Goal: Navigation & Orientation: Find specific page/section

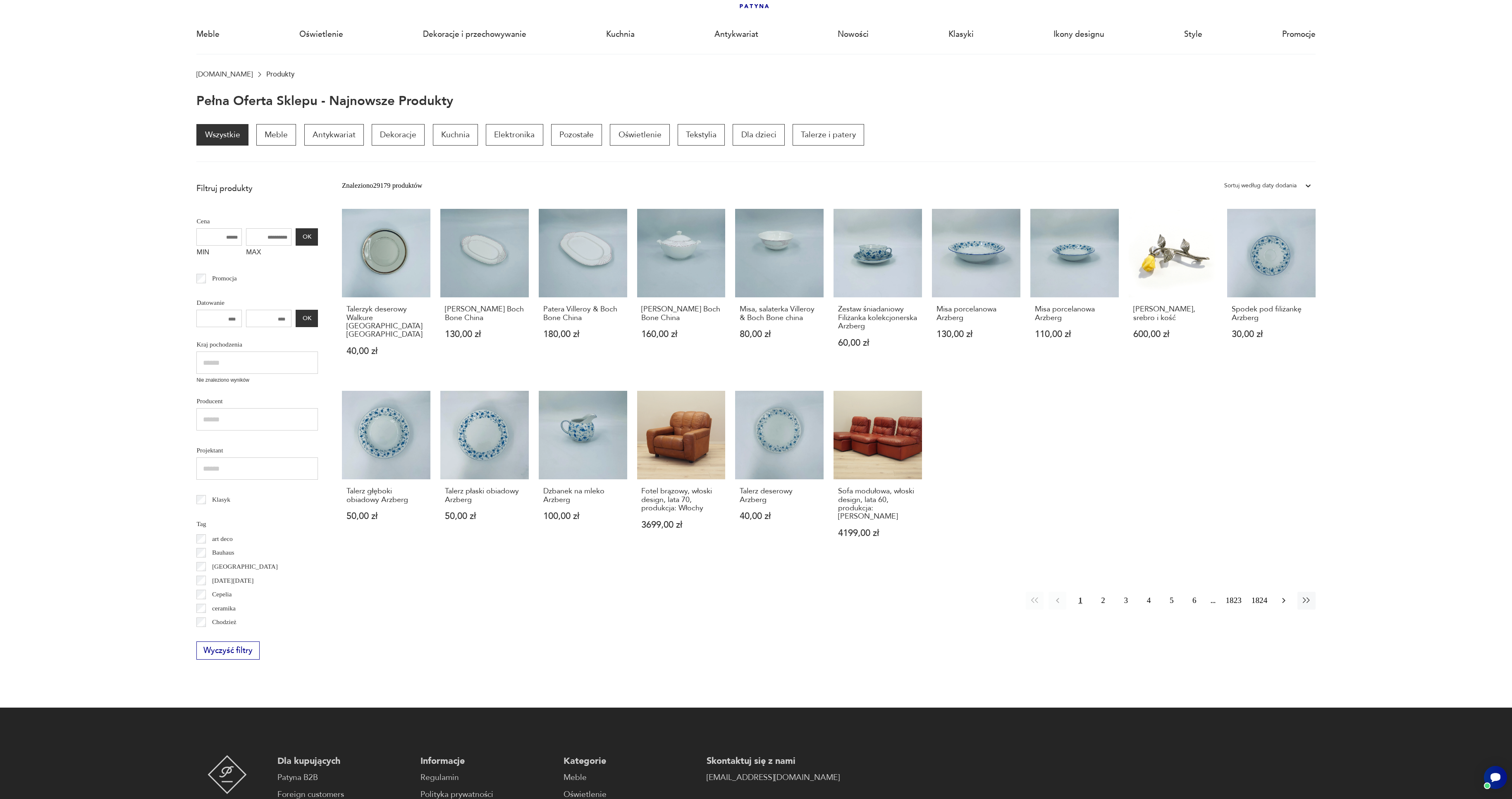
click at [1286, 592] on button "button" at bounding box center [1284, 601] width 18 height 18
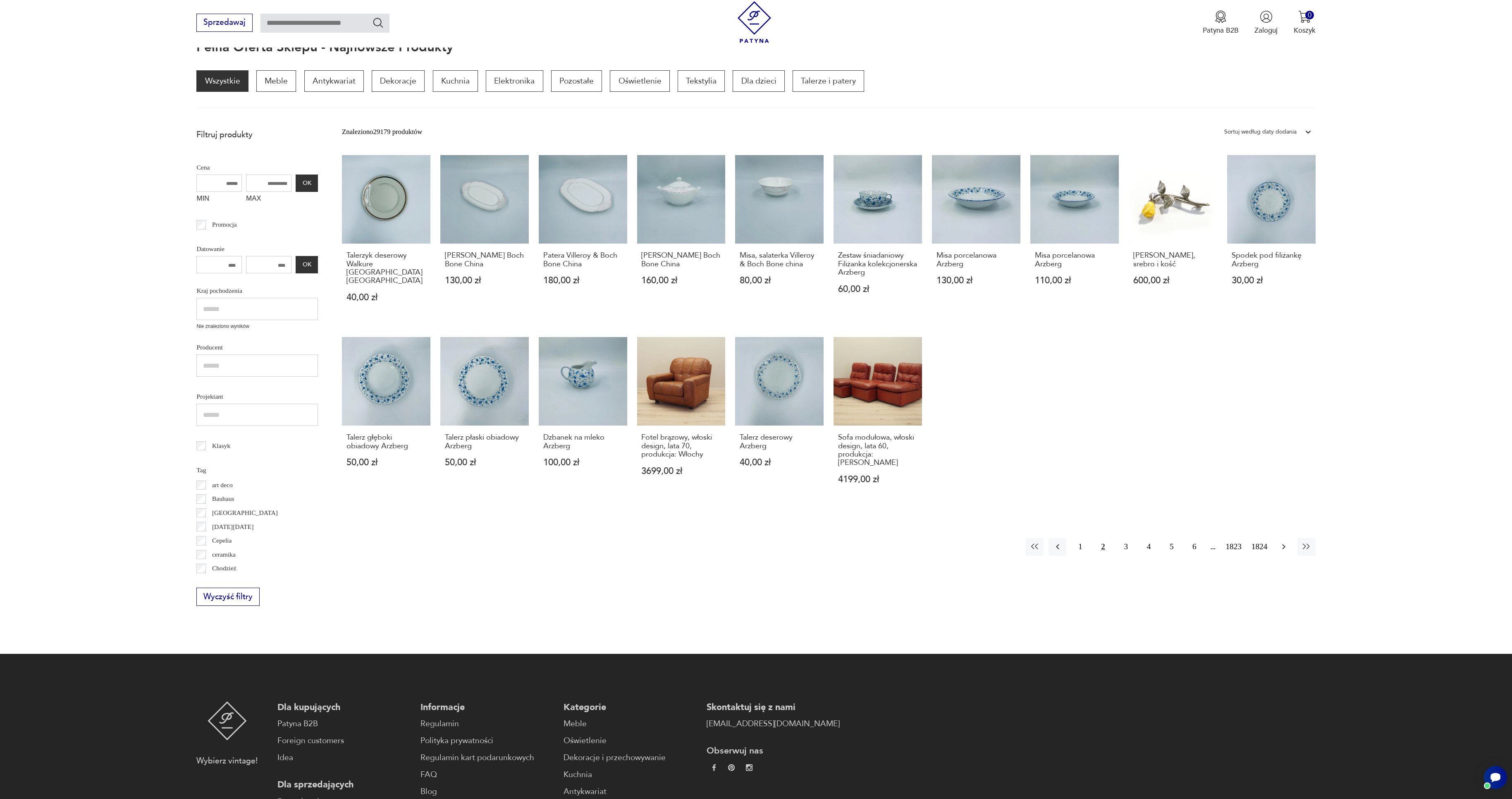
scroll to position [111, 0]
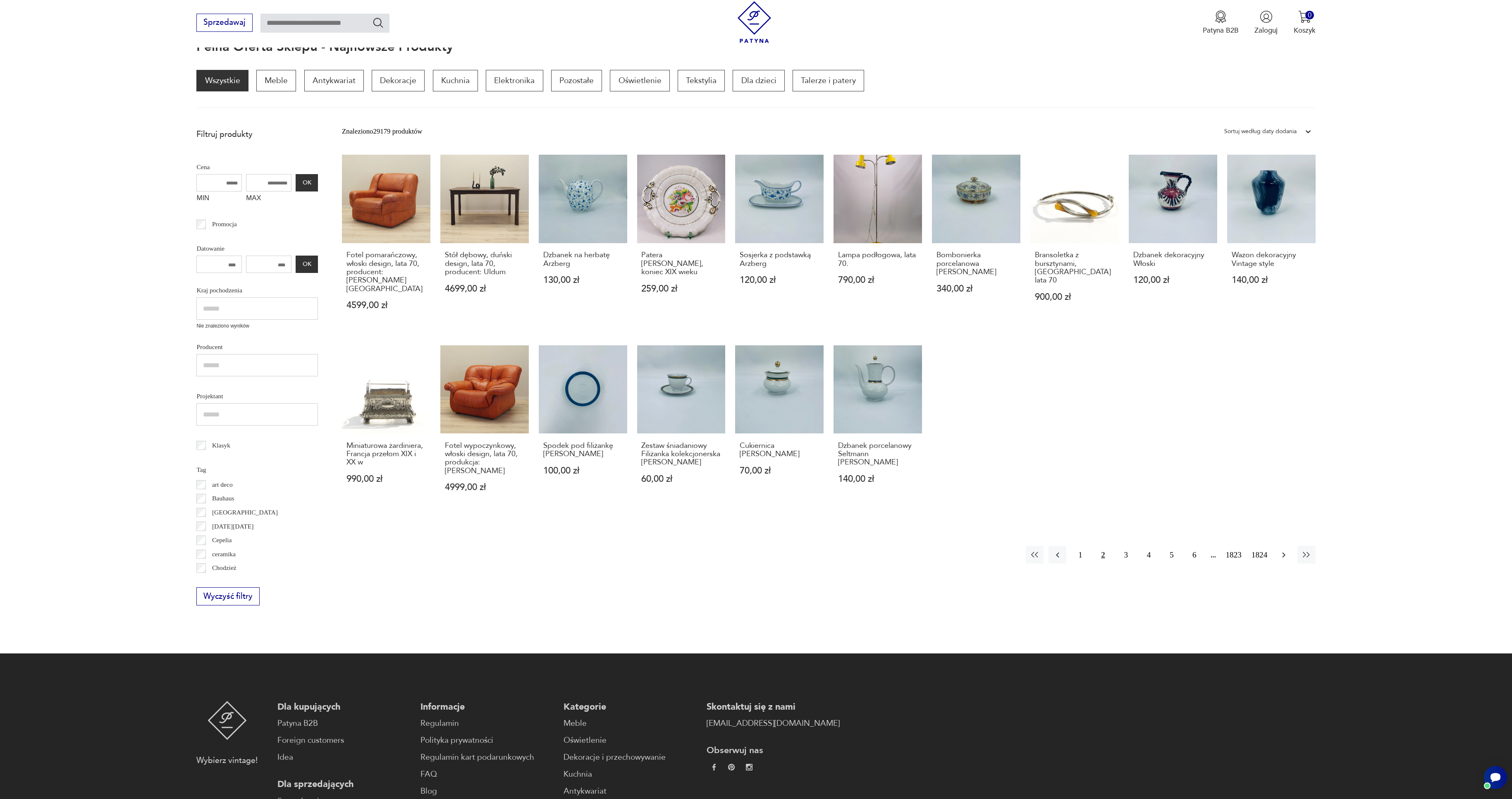
click at [1283, 553] on icon "button" at bounding box center [1284, 555] width 10 height 10
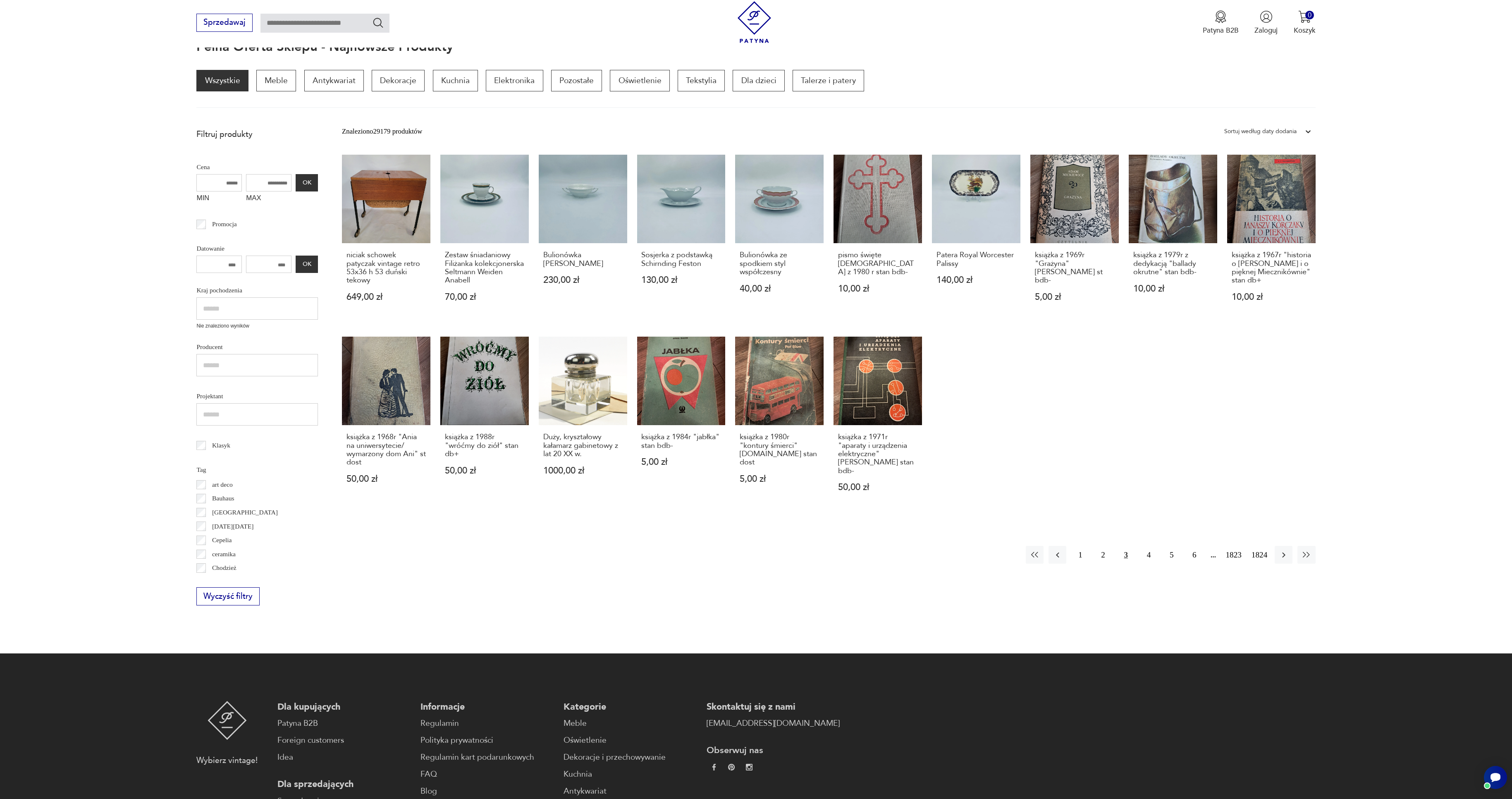
click at [1283, 553] on icon "button" at bounding box center [1284, 555] width 10 height 10
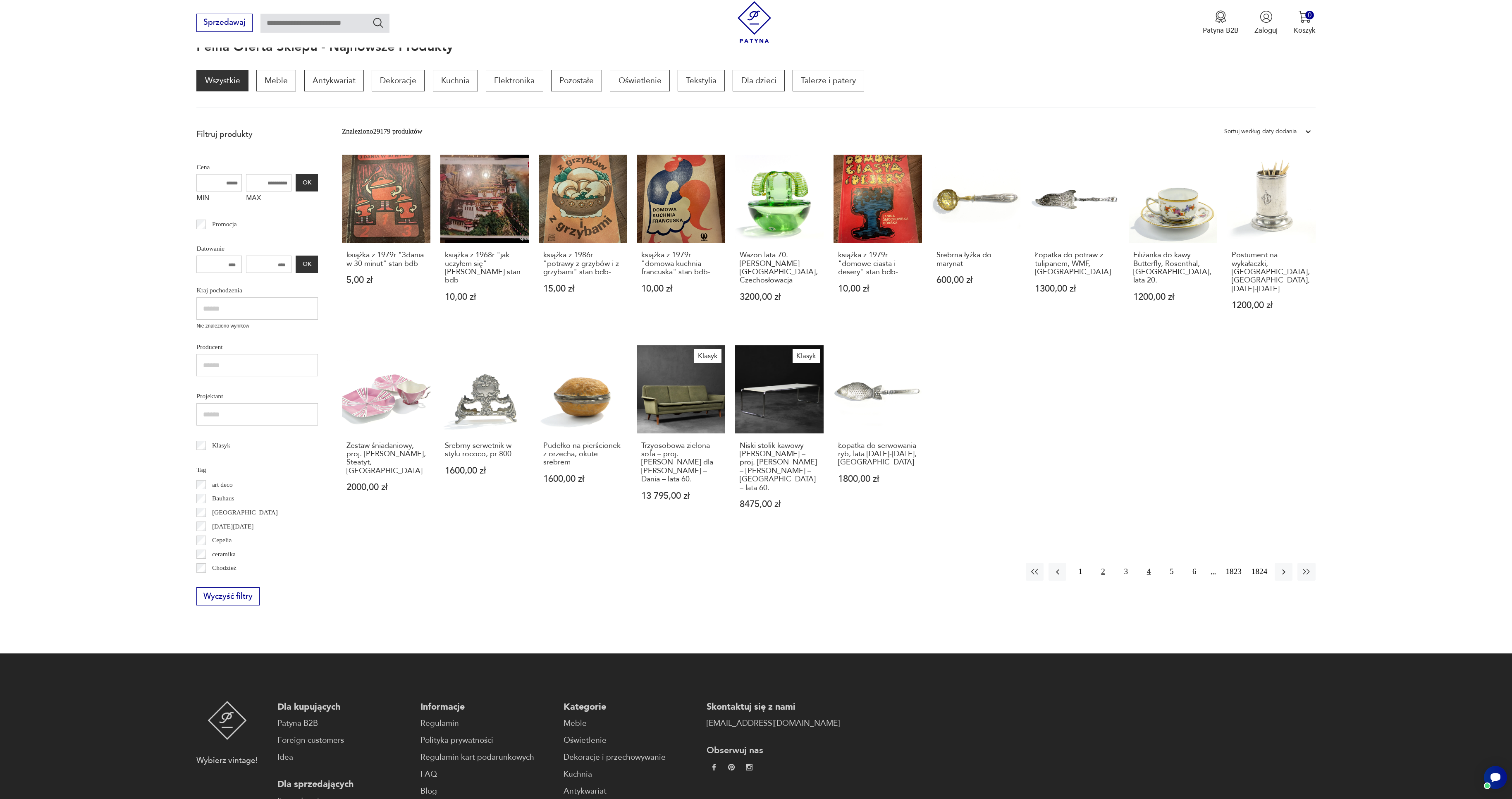
click at [1099, 563] on button "2" at bounding box center [1103, 572] width 18 height 18
